Goal: Task Accomplishment & Management: Use online tool/utility

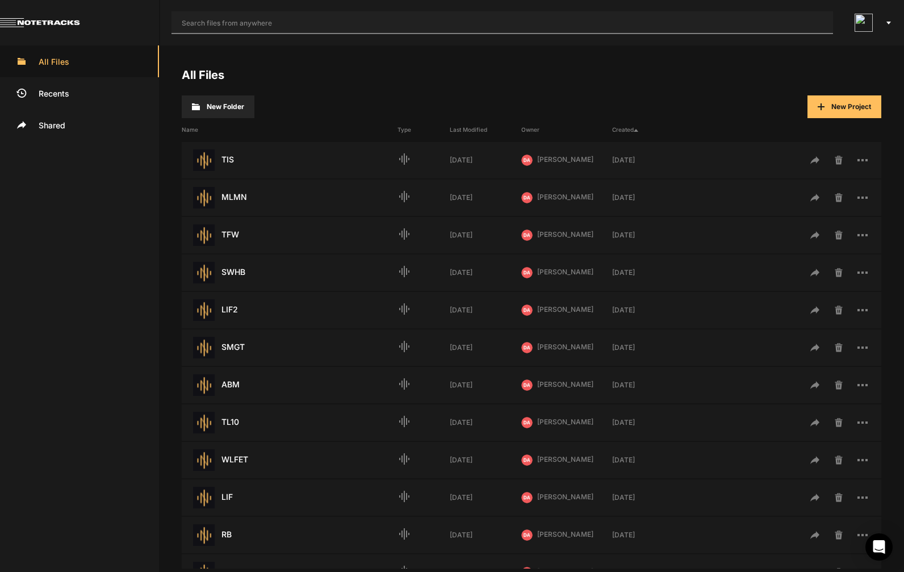
click at [502, 31] on input "text" at bounding box center [501, 22] width 661 height 23
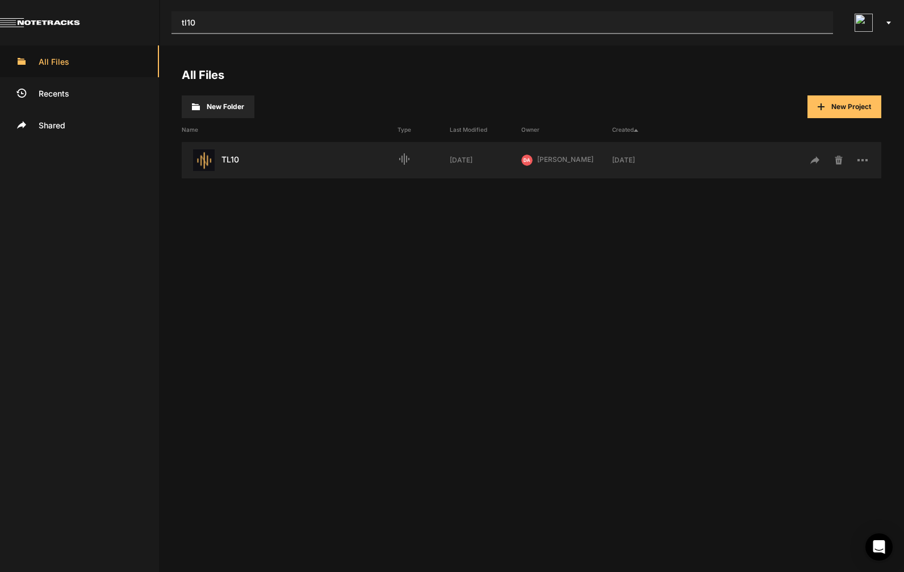
type input "tl10"
click at [251, 163] on div "TL10 Last Modified: [DATE]" at bounding box center [290, 160] width 216 height 22
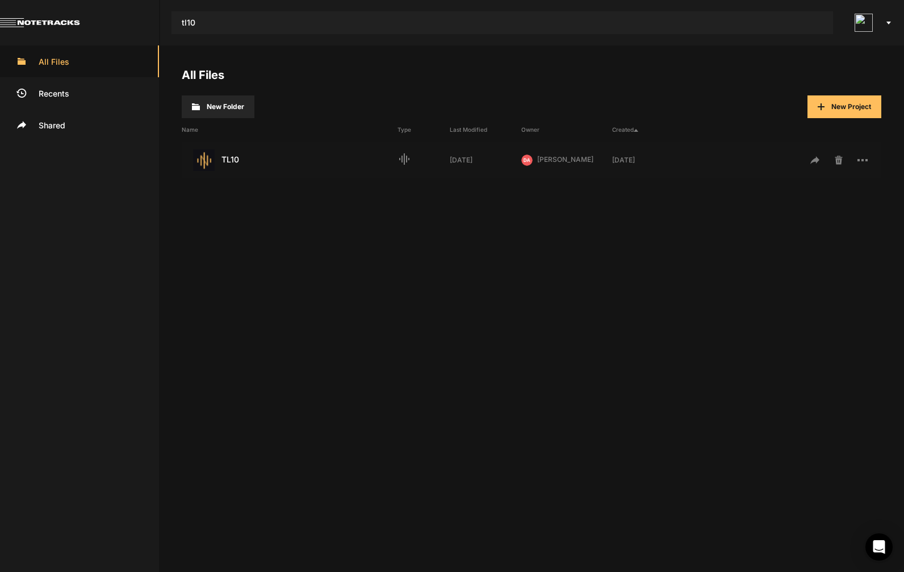
click at [251, 163] on div "TL10 Last Modified: [DATE]" at bounding box center [290, 160] width 216 height 22
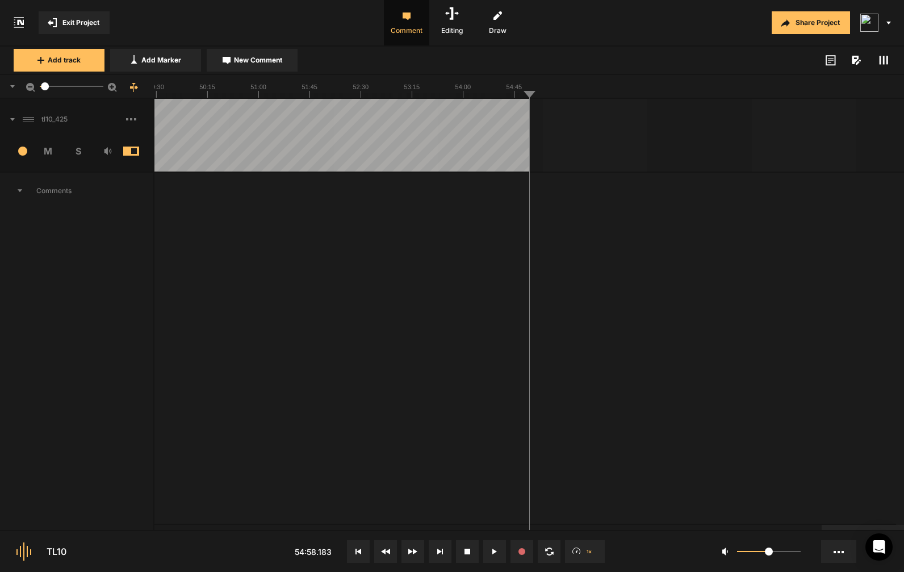
click at [360, 553] on icon at bounding box center [358, 551] width 6 height 6
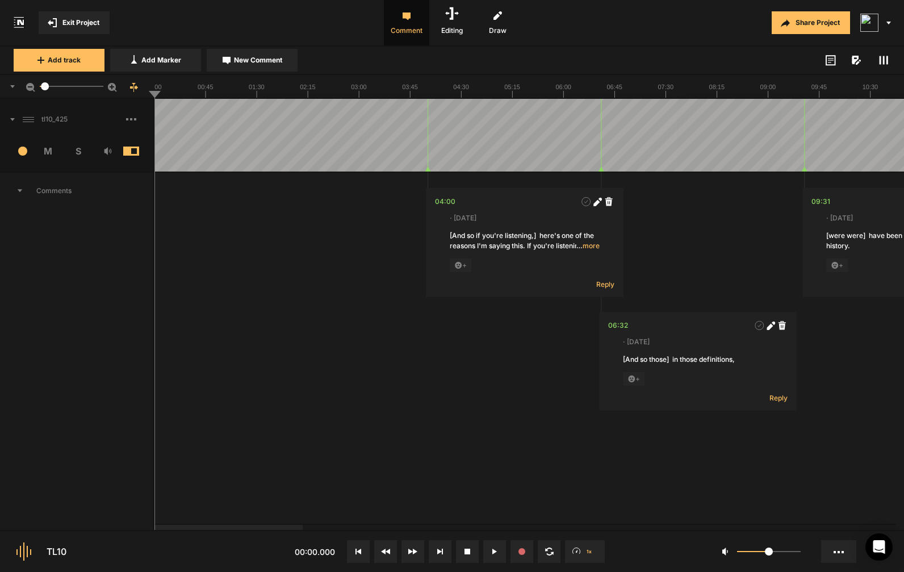
click at [129, 121] on span at bounding box center [139, 119] width 27 height 18
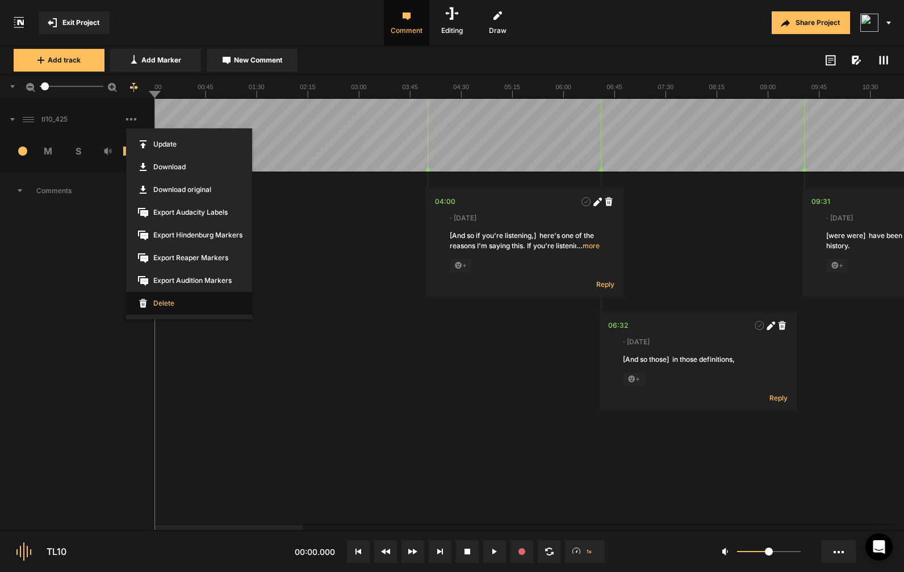
click at [197, 304] on span "Delete" at bounding box center [189, 303] width 126 height 23
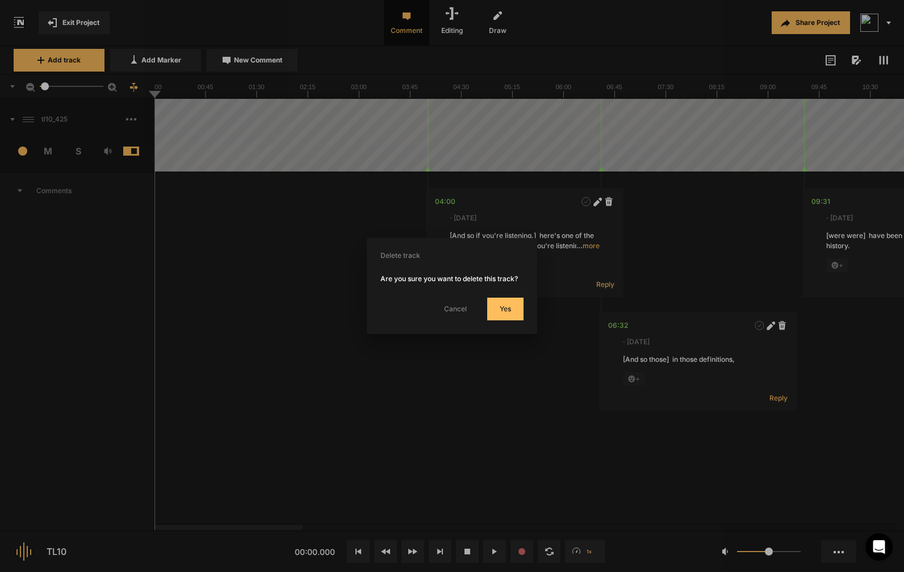
click at [505, 301] on nt-confirmation-dialog "Delete track Are you sure you want to delete this track? Cancel Yes" at bounding box center [451, 286] width 143 height 68
click at [501, 319] on button "Yes" at bounding box center [505, 309] width 36 height 23
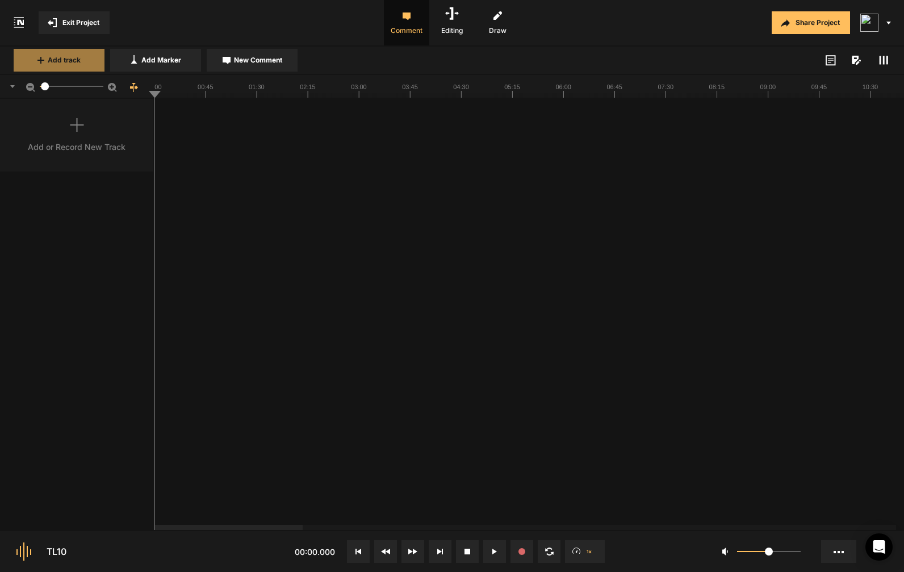
click at [65, 67] on button "Add track" at bounding box center [59, 60] width 91 height 23
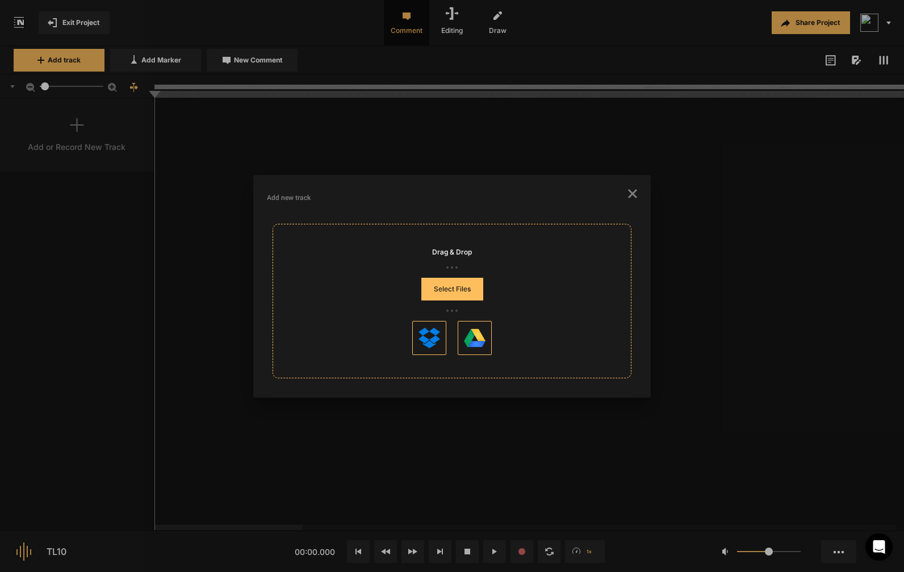
click at [474, 282] on button "Select Files" at bounding box center [452, 289] width 62 height 23
